Goal: Information Seeking & Learning: Learn about a topic

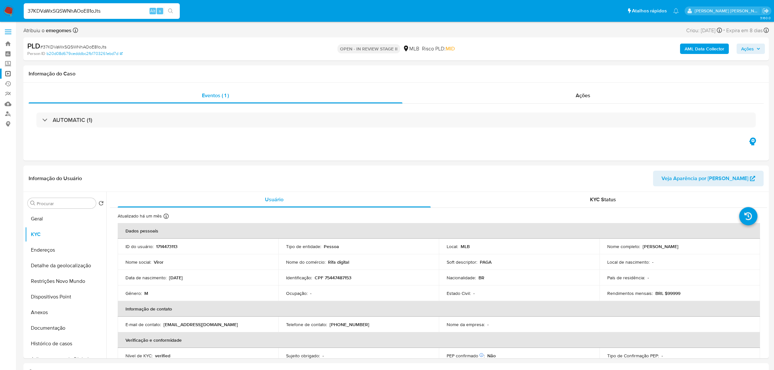
select select "10"
click at [96, 10] on input "37KDVaWxSQSWNhAOoE81oJts" at bounding box center [102, 11] width 156 height 8
paste input "euhcczW6A1CPUbVPhFGtWqpV"
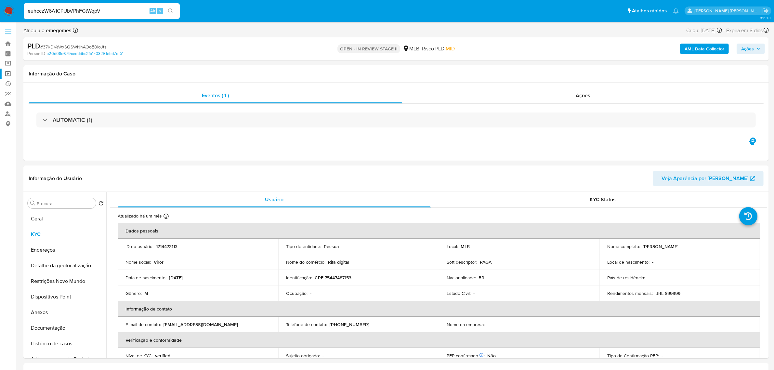
type input "euhcczW6A1CPUbVPhFGtWqpV"
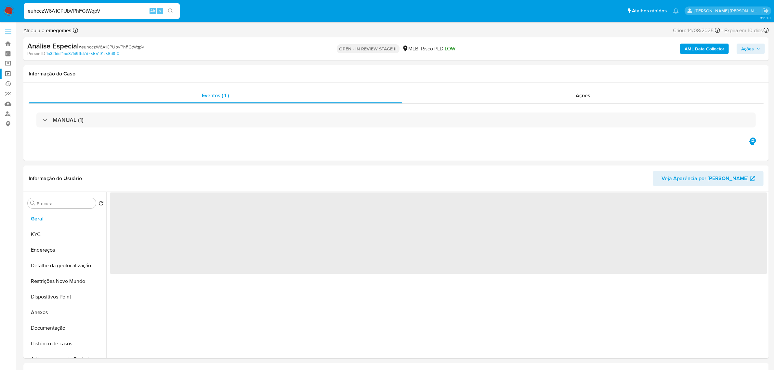
select select "10"
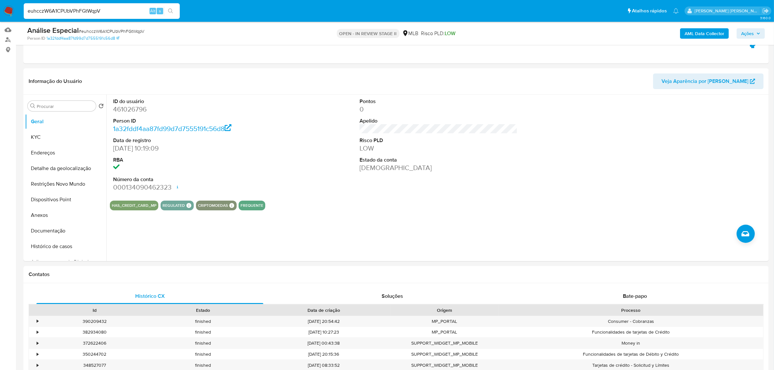
scroll to position [81, 0]
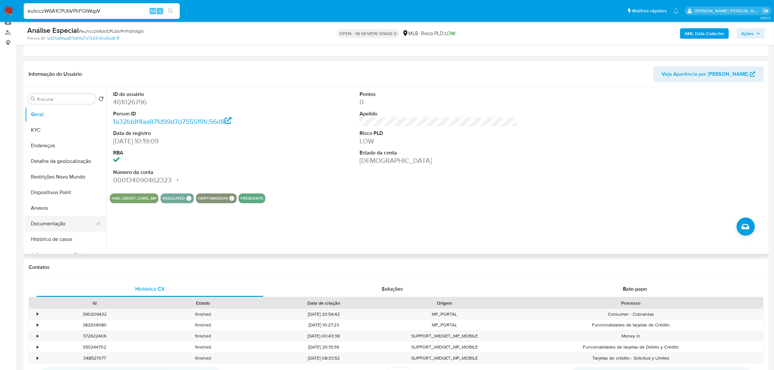
click at [54, 227] on button "Documentação" at bounding box center [63, 224] width 76 height 16
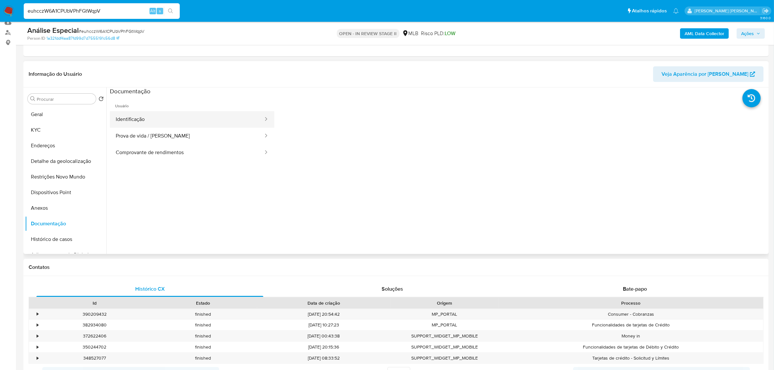
click at [158, 116] on button "Identificação" at bounding box center [187, 119] width 154 height 17
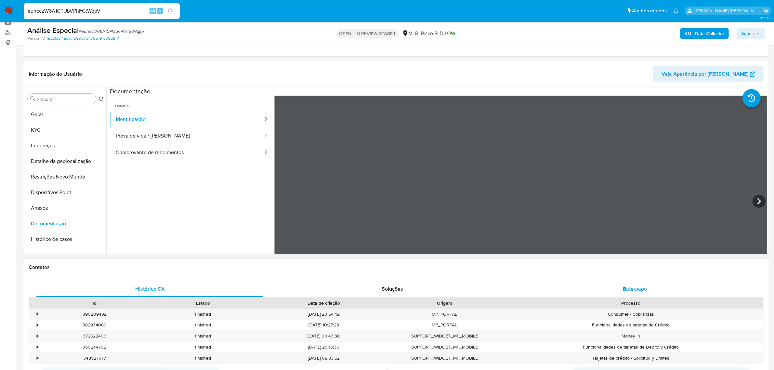
click at [650, 290] on div "Bate-papo" at bounding box center [634, 289] width 227 height 16
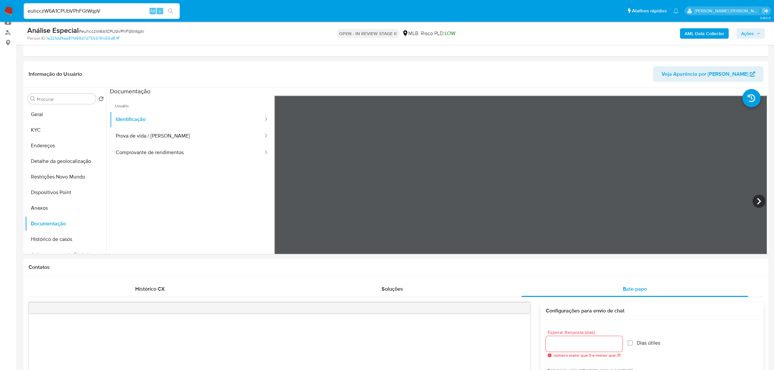
click at [112, 9] on input "euhcczW6A1CPUbVPhFGtWqpV" at bounding box center [102, 11] width 156 height 8
paste input "RxwEN62ubPrQpZg0OMCP5q6A"
type input "RxwEN62ubPrQpZg0OMCP5q6A"
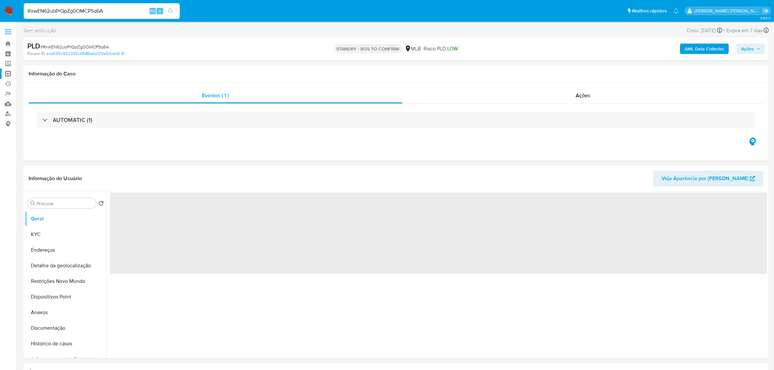
select select "10"
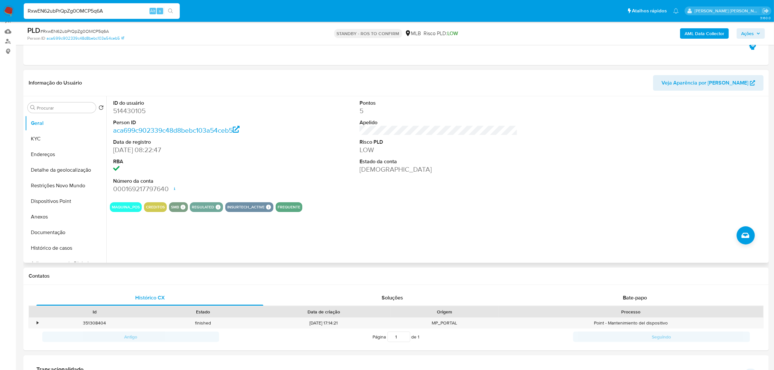
scroll to position [81, 0]
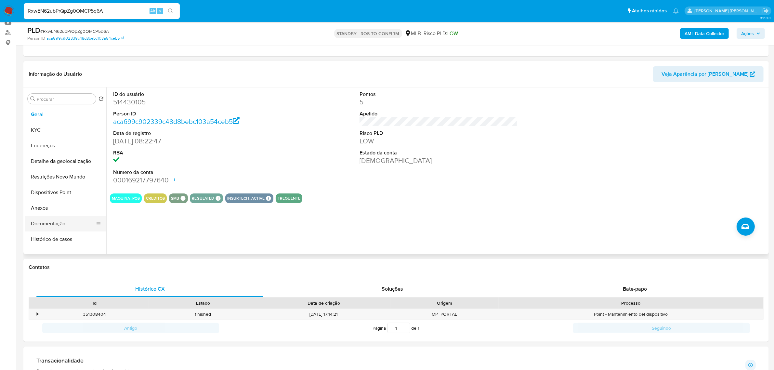
click at [59, 220] on button "Documentação" at bounding box center [63, 224] width 76 height 16
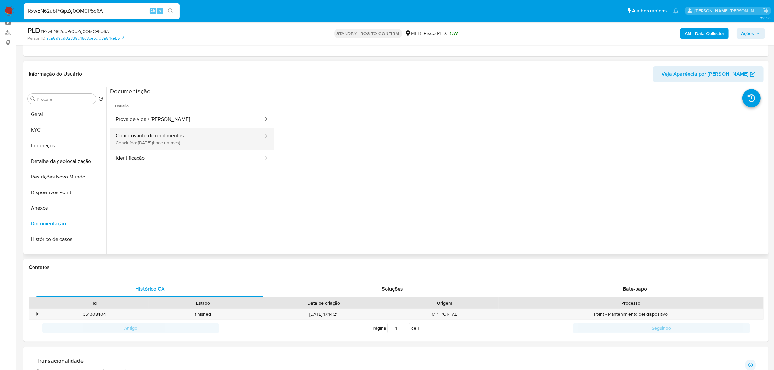
click at [203, 144] on button "Comprovante de rendimentos Concluído: [DATE] (hace un mes)" at bounding box center [187, 139] width 154 height 22
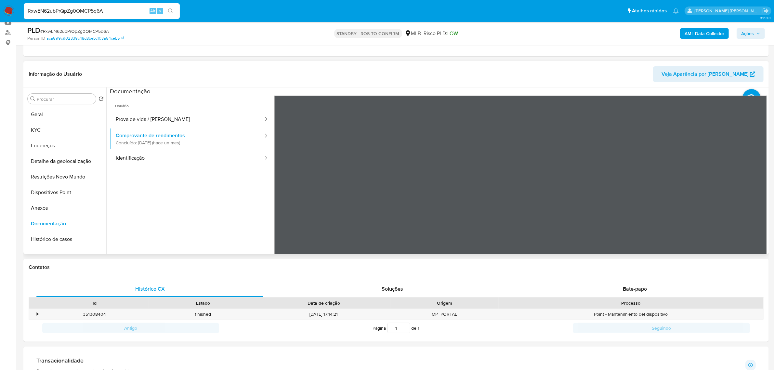
click at [509, 71] on div "Informação do Usuário Veja Aparência por Pessoa Procurar Retornar ao pedido pad…" at bounding box center [395, 157] width 745 height 193
click at [98, 8] on input "RxwEN62ubPrQpZg0OMCP5q6A" at bounding box center [102, 11] width 156 height 8
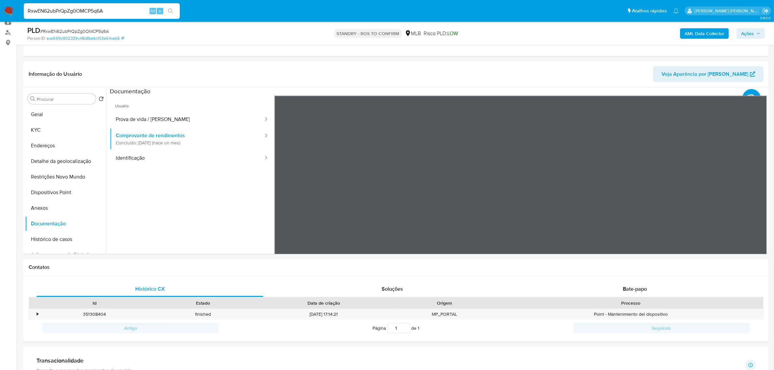
click at [98, 8] on input "RxwEN62ubPrQpZg0OMCP5q6A" at bounding box center [102, 11] width 156 height 8
paste input "LKe5OwbSAXDeYZ3758bSRsWJ"
type input "LKe5OwbSAXDeYZ3758bSRsWJ"
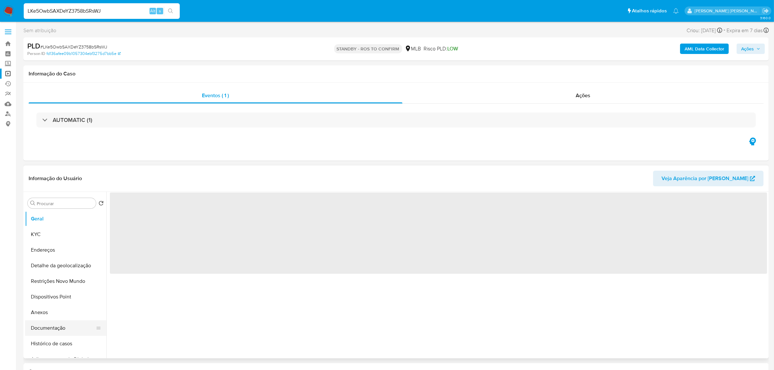
select select "10"
click at [41, 328] on button "Documentação" at bounding box center [63, 328] width 76 height 16
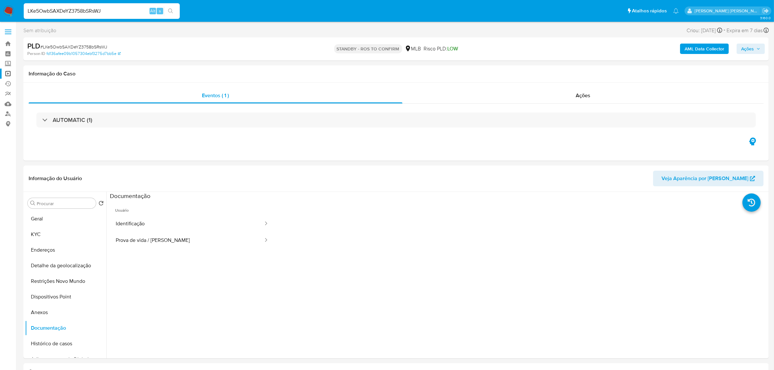
click at [101, 7] on input "LKe5OwbSAXDeYZ3758bSRsWJ" at bounding box center [102, 11] width 156 height 8
paste input "WhCfGuYUgAr9kT0mWFGPnsif"
type input "WhCfGuYUgAr9kT0mWFGPnsif"
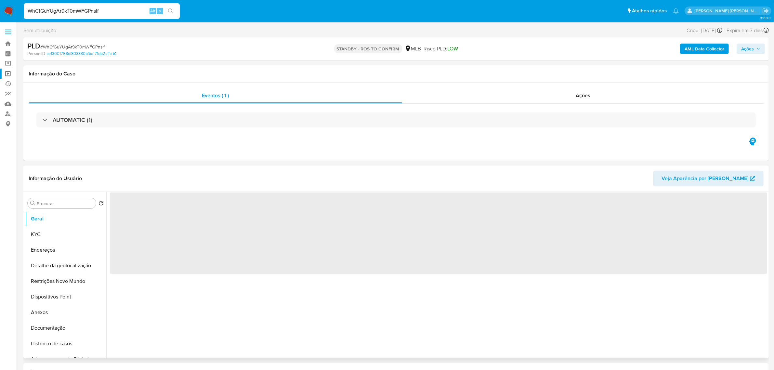
select select "10"
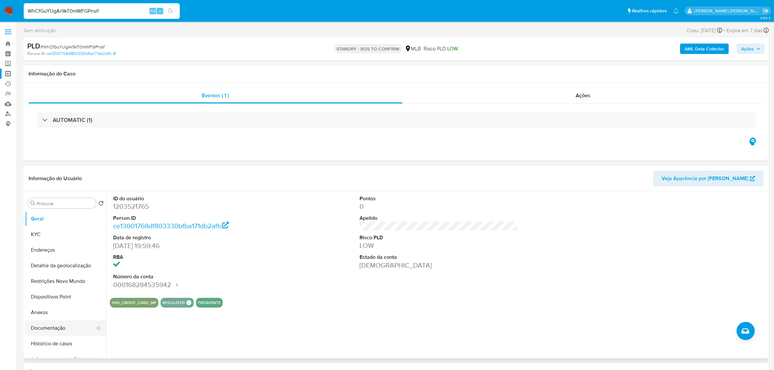
click at [54, 329] on button "Documentação" at bounding box center [63, 328] width 76 height 16
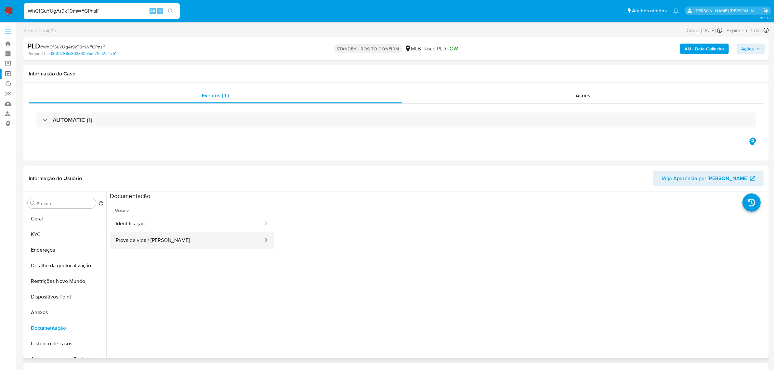
click at [152, 237] on button "Prova de vida / [PERSON_NAME]" at bounding box center [187, 240] width 154 height 17
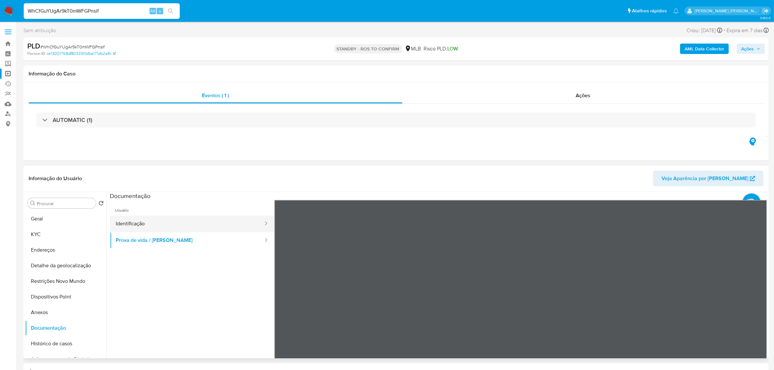
scroll to position [41, 0]
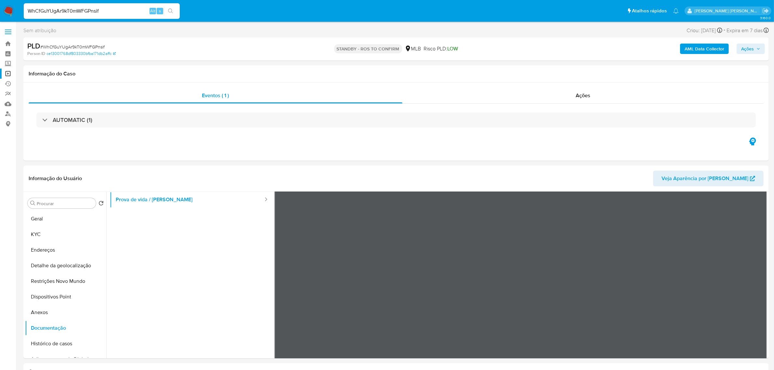
click at [88, 6] on div "WhCfGuYUgAr9kT0mWFGPnsif Alt s" at bounding box center [102, 11] width 156 height 16
click at [48, 231] on button "KYC" at bounding box center [63, 235] width 76 height 16
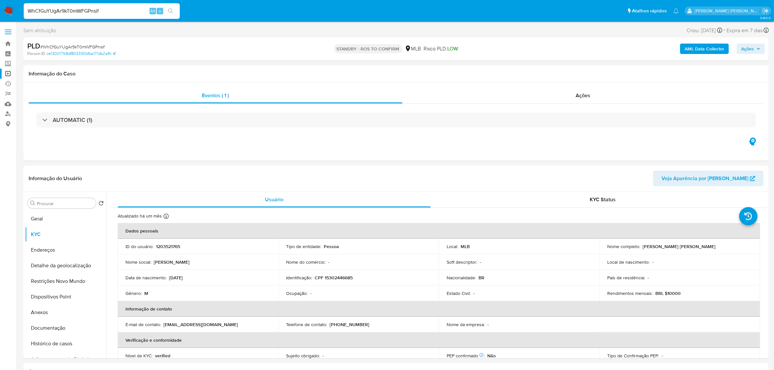
click at [119, 8] on input "WhCfGuYUgAr9kT0mWFGPnsif" at bounding box center [102, 11] width 156 height 8
paste input "mNxdcbStiMOenMgelOyNJLhI"
type input "mNxdcbStiMOenMgelOyNJLhI"
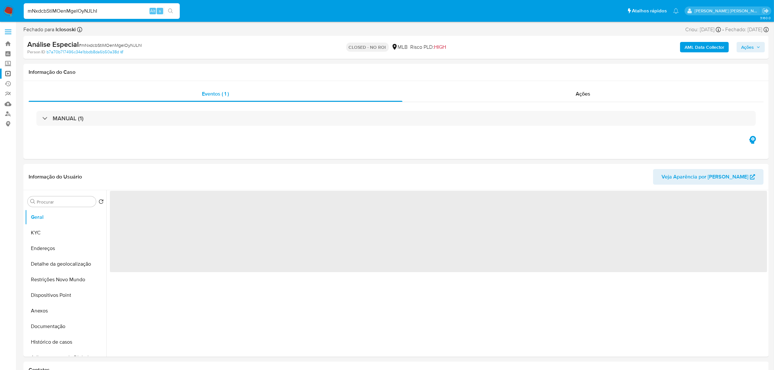
select select "10"
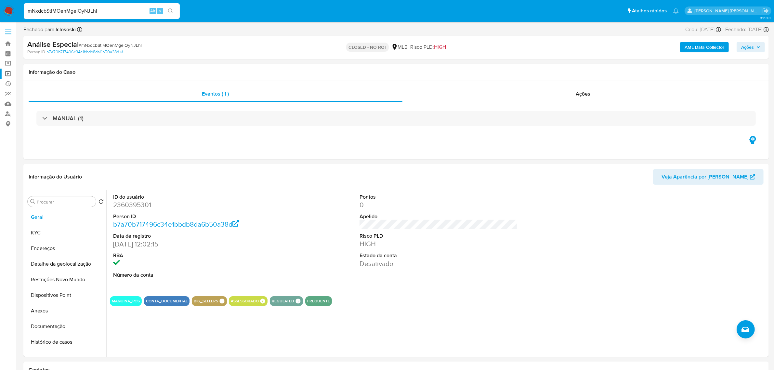
click at [83, 11] on input "mNxdcbStiMOenMgelOyNJLhI" at bounding box center [102, 11] width 156 height 8
paste input "S77FwaLZfNoiZSylgNGB6WdJ"
type input "S77FwaLZfNoiZSylgNGB6WdJ"
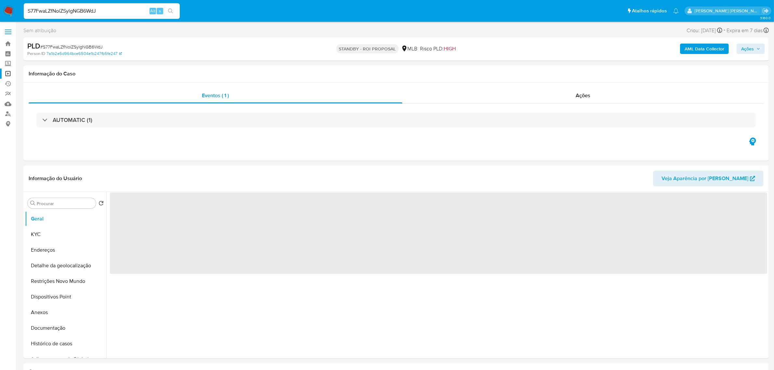
select select "10"
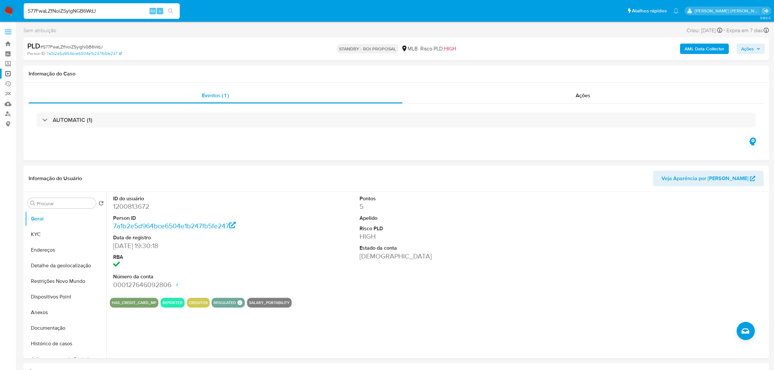
select select "10"
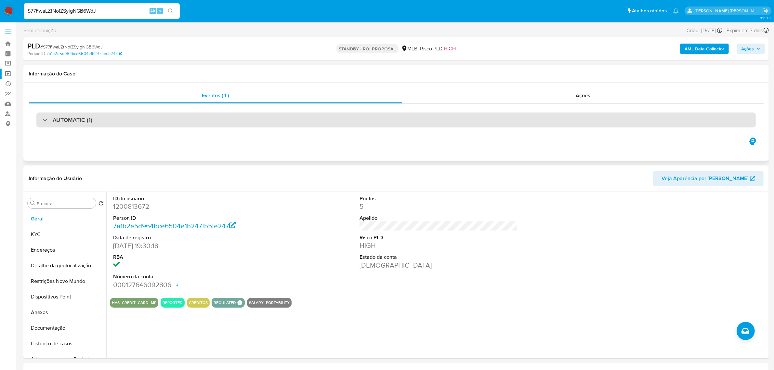
click at [111, 122] on div "AUTOMATIC (1)" at bounding box center [395, 119] width 719 height 15
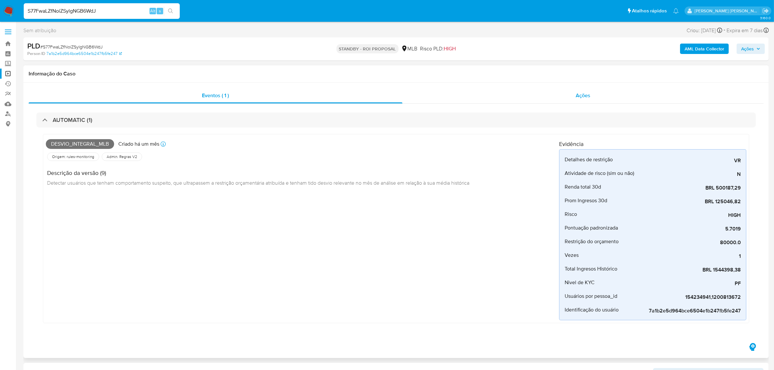
click at [578, 95] on span "Ações" at bounding box center [583, 95] width 15 height 7
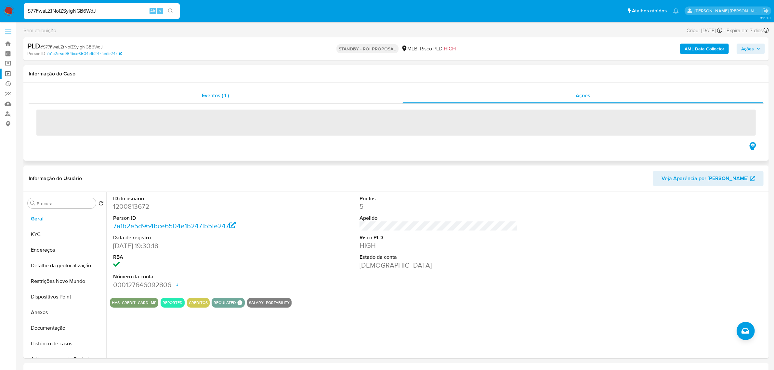
click at [190, 96] on div "Eventos ( 1 )" at bounding box center [216, 96] width 374 height 16
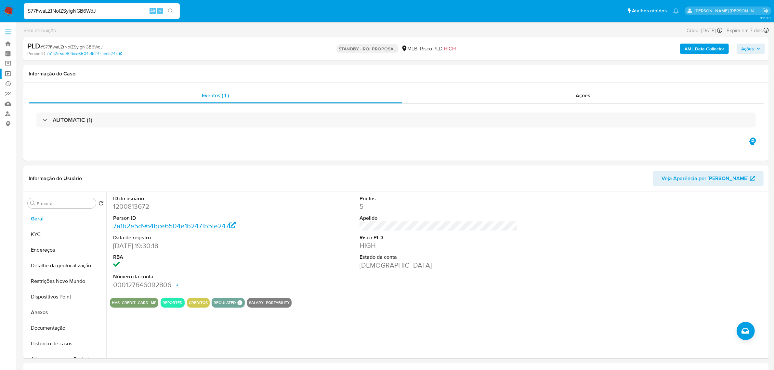
click at [100, 15] on div "S77FwaLZfNoiZSylgNGB6WdJ Alt s" at bounding box center [102, 11] width 156 height 16
click at [115, 16] on div "S77FwaLZfNoiZSylgNGB6WdJ Alt s" at bounding box center [102, 11] width 156 height 16
click at [79, 11] on input "S77FwaLZfNoiZSylgNGB6WdJ" at bounding box center [102, 11] width 156 height 8
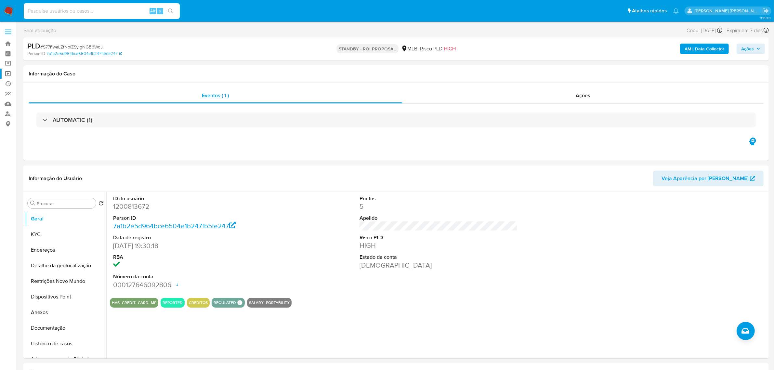
paste input "S77FwaLZfNoiZSylgNGB6WdJ"
type input "S77FwaLZfNoiZSylgNGB6WdJ"
click at [49, 327] on button "Documentação" at bounding box center [63, 328] width 76 height 16
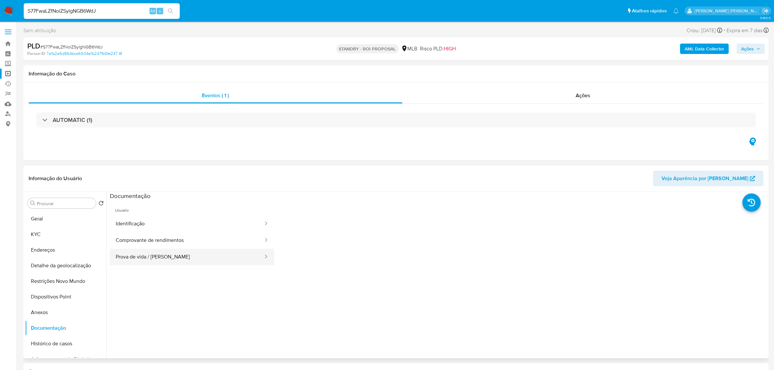
click at [144, 256] on button "Prova de vida / [PERSON_NAME]" at bounding box center [187, 257] width 154 height 17
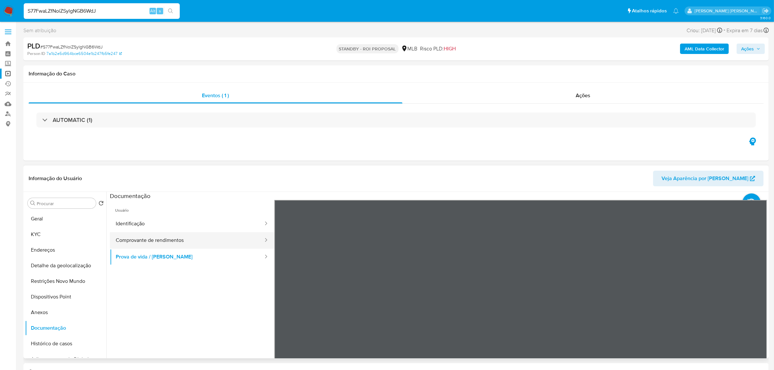
click at [160, 244] on button "Comprovante de rendimentos" at bounding box center [187, 240] width 154 height 17
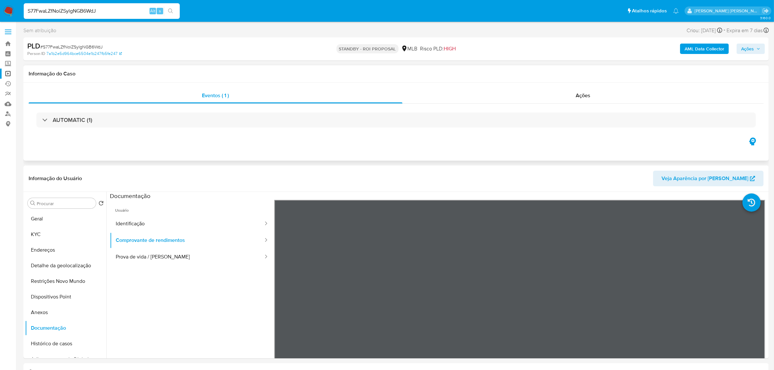
scroll to position [41, 0]
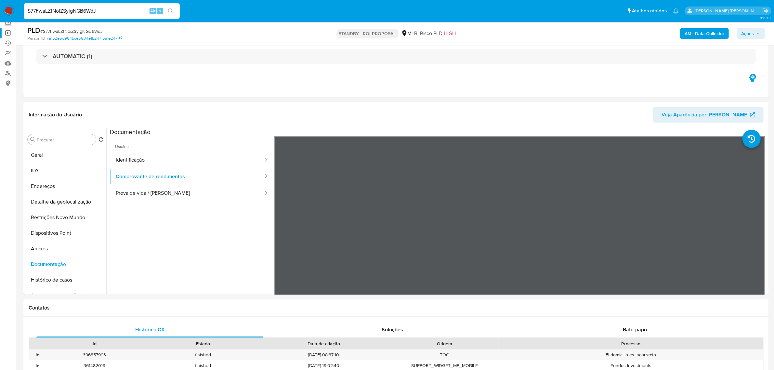
click at [94, 14] on input "S77FwaLZfNoiZSylgNGB6WdJ" at bounding box center [102, 11] width 156 height 8
paste input "9KQRxgx1YXDisvohlWyjG0Vs"
type input "9KQRxgx1YXDisvohlWyjG0Vs"
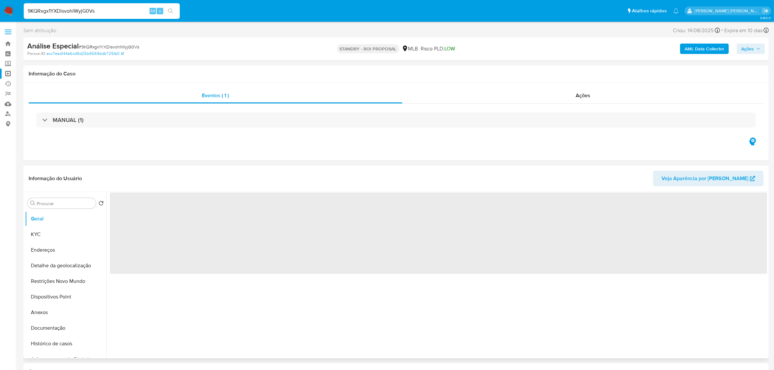
select select "10"
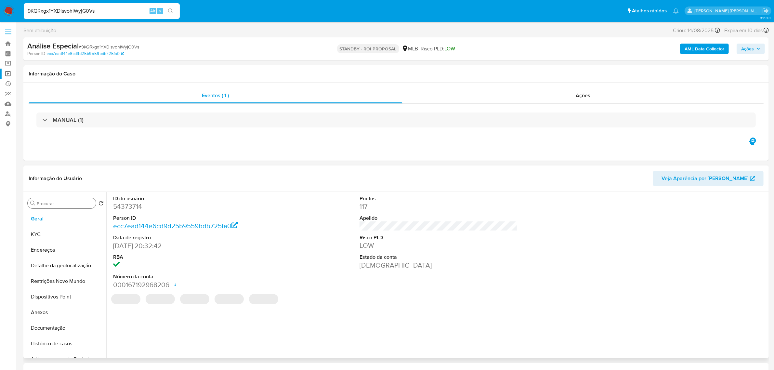
click at [66, 203] on input "Procurar" at bounding box center [65, 204] width 57 height 6
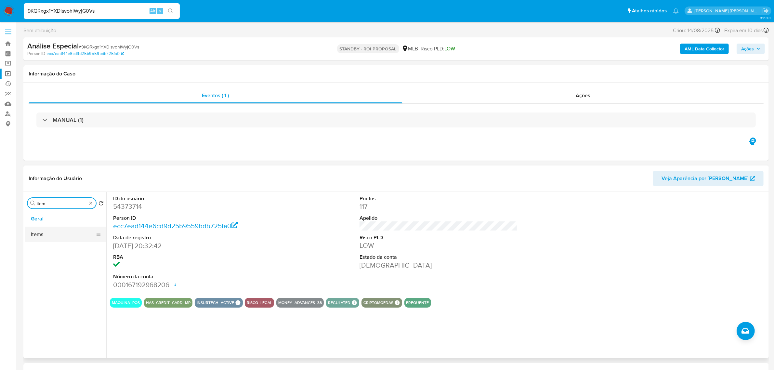
type input "item"
click at [33, 231] on button "Items" at bounding box center [63, 235] width 76 height 16
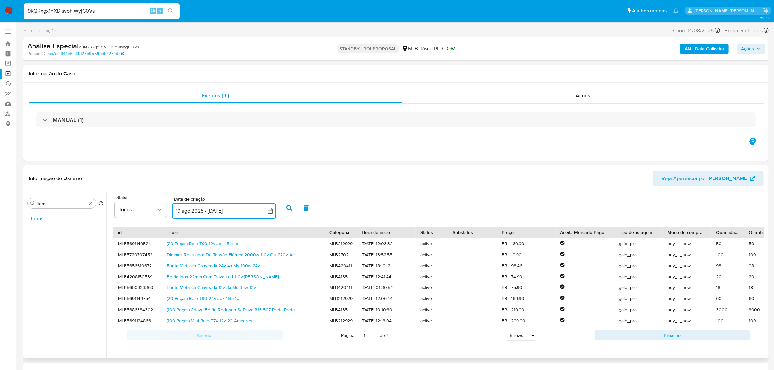
click at [270, 211] on icon "button" at bounding box center [270, 211] width 7 height 7
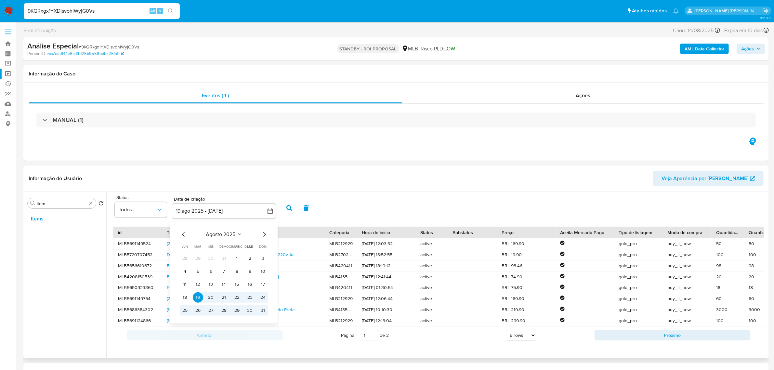
click at [181, 235] on icon "Mes anterior" at bounding box center [184, 234] width 8 height 8
click at [197, 257] on button "1" at bounding box center [198, 258] width 10 height 10
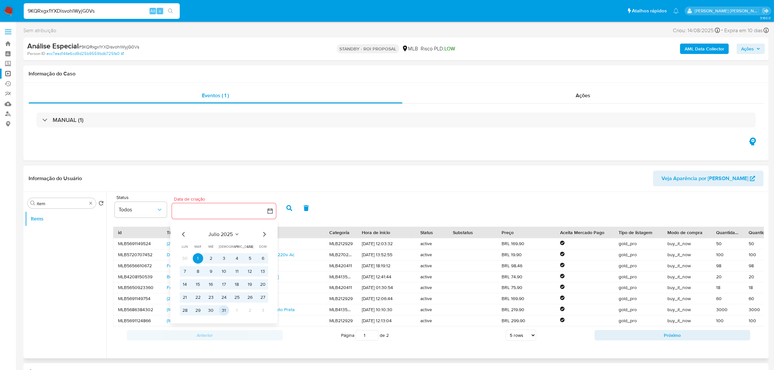
click at [224, 309] on button "31" at bounding box center [224, 310] width 10 height 10
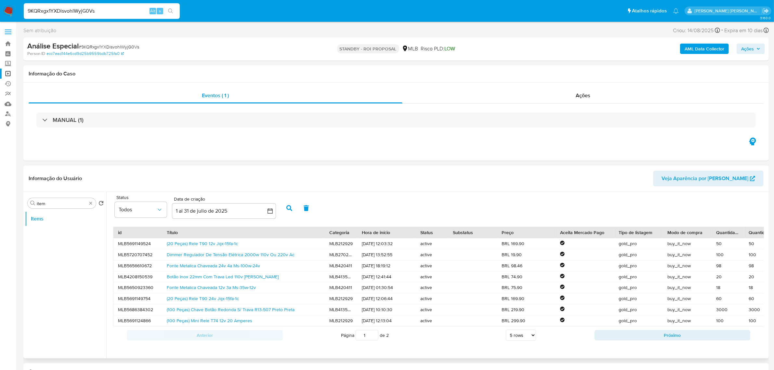
click at [285, 206] on button "button" at bounding box center [289, 208] width 17 height 16
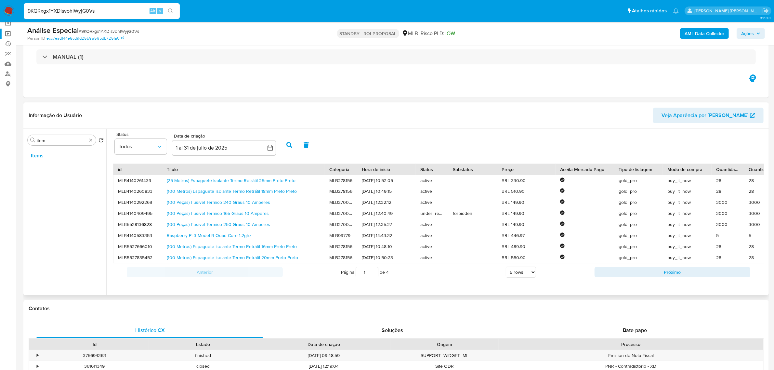
scroll to position [41, 0]
click at [626, 277] on button "Próximo" at bounding box center [673, 271] width 156 height 10
